Goal: Find specific page/section: Find specific page/section

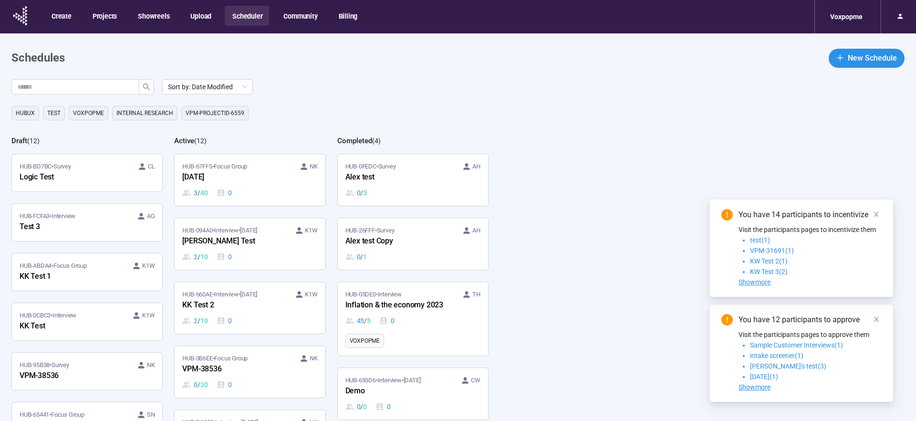
drag, startPoint x: 876, startPoint y: 213, endPoint x: 875, endPoint y: 219, distance: 6.2
click at [677, 213] on icon "close" at bounding box center [876, 214] width 5 height 5
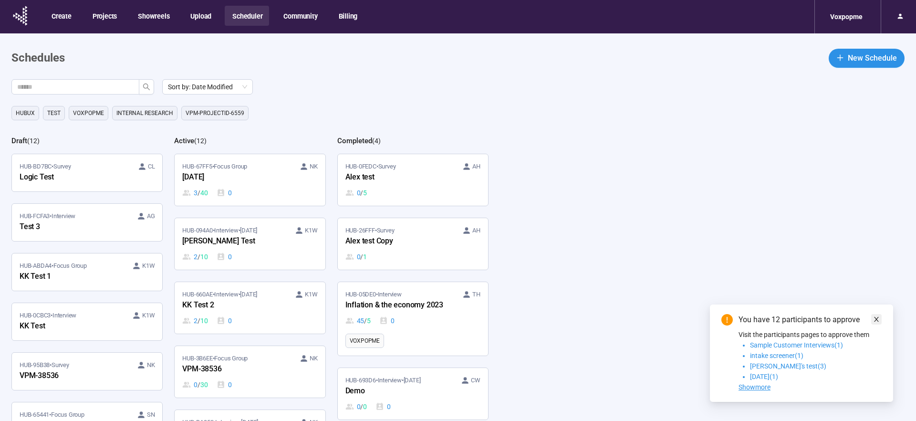
click at [677, 320] on icon "close" at bounding box center [876, 319] width 5 height 5
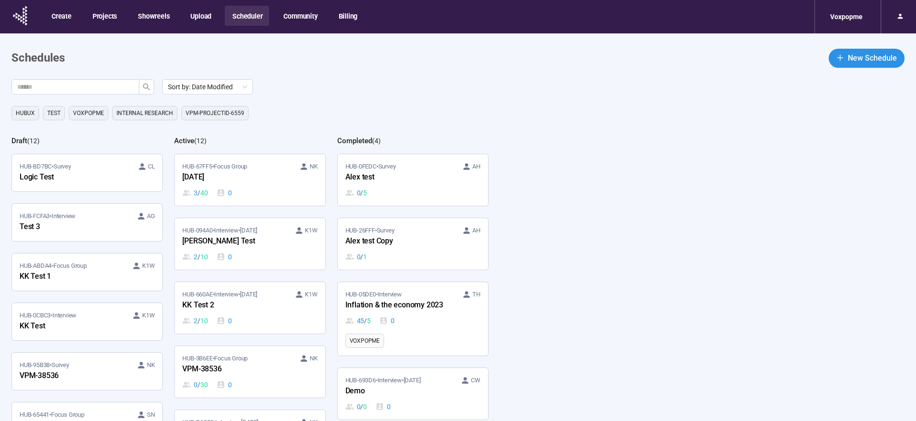
click at [272, 264] on link "HUB-094A0 • Interview • [DATE] K1W [PERSON_NAME] Test 2 / 10 0" at bounding box center [250, 244] width 150 height 52
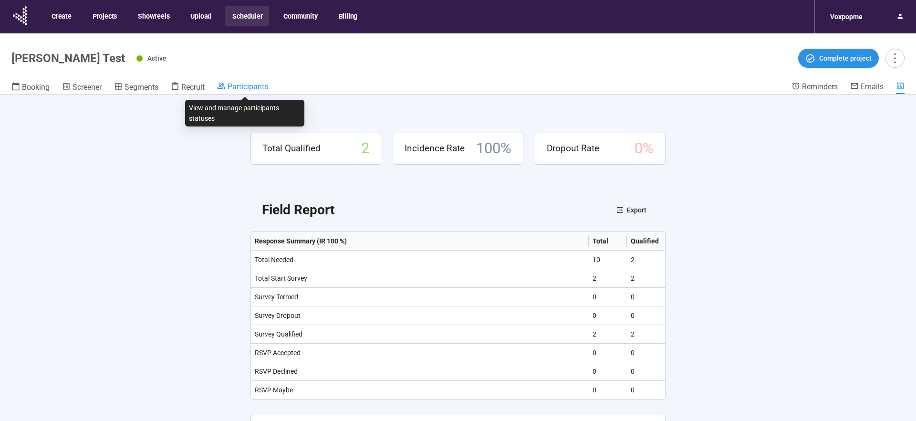
click at [241, 86] on span "Participants" at bounding box center [248, 86] width 41 height 9
